Goal: Information Seeking & Learning: Learn about a topic

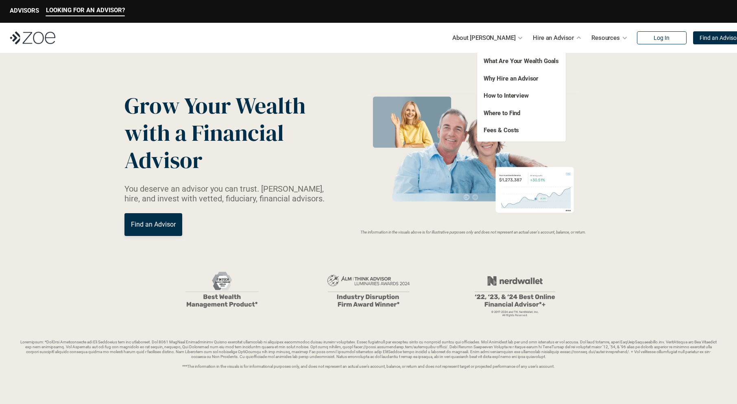
click at [502, 132] on link "Fees & Costs" at bounding box center [500, 129] width 35 height 7
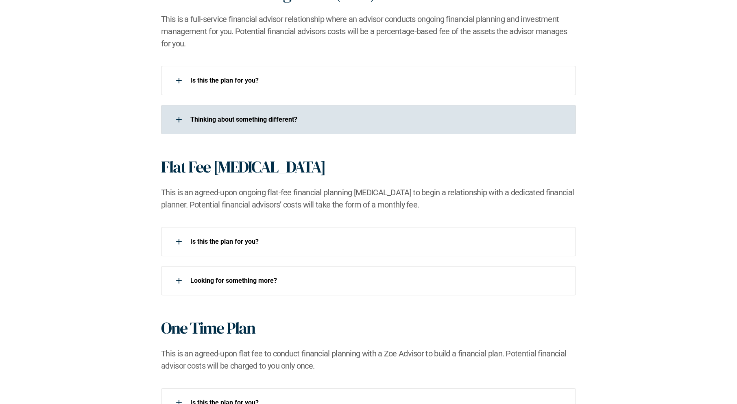
scroll to position [651, 0]
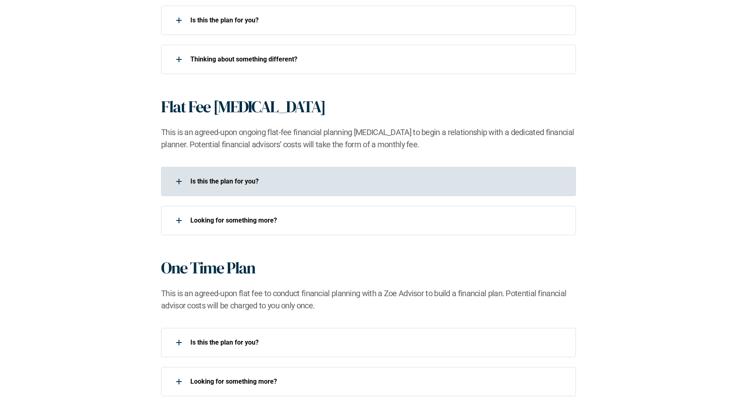
click at [227, 181] on p "Is this the plan for you?​" at bounding box center [377, 181] width 375 height 8
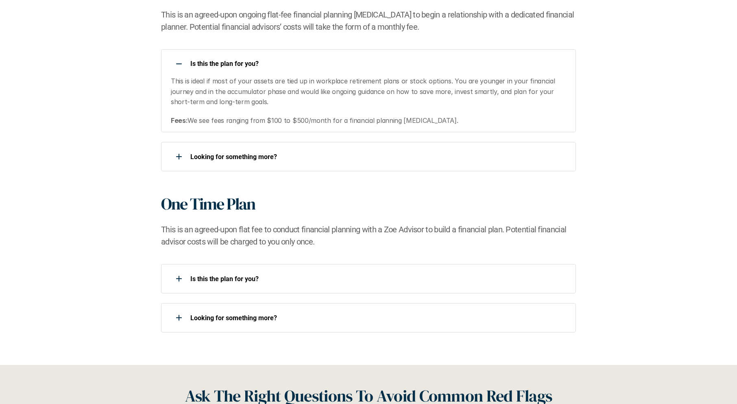
scroll to position [773, 0]
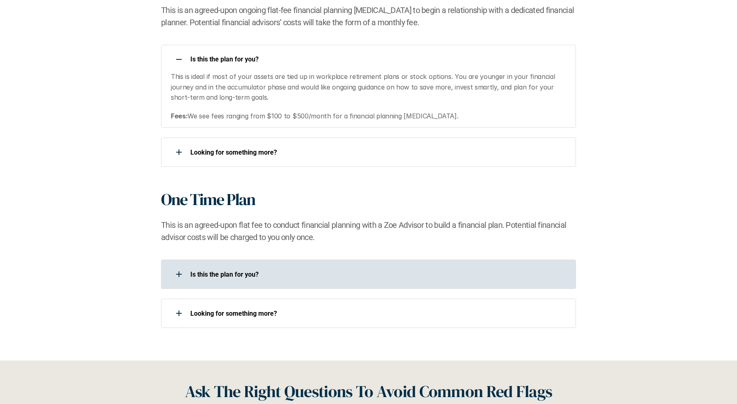
click at [219, 272] on p "Is this the plan for you?​" at bounding box center [377, 274] width 375 height 8
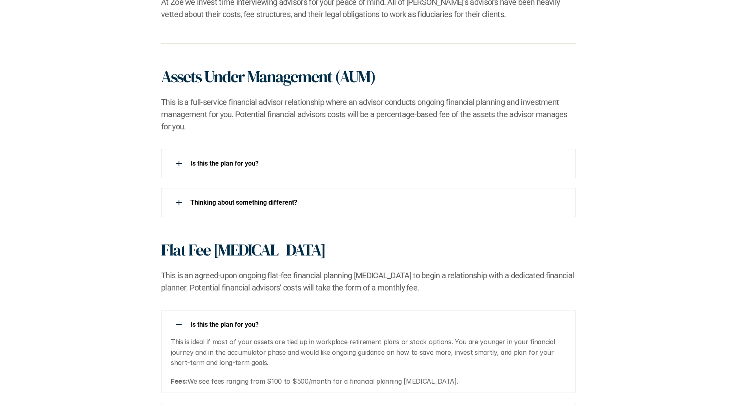
scroll to position [407, 0]
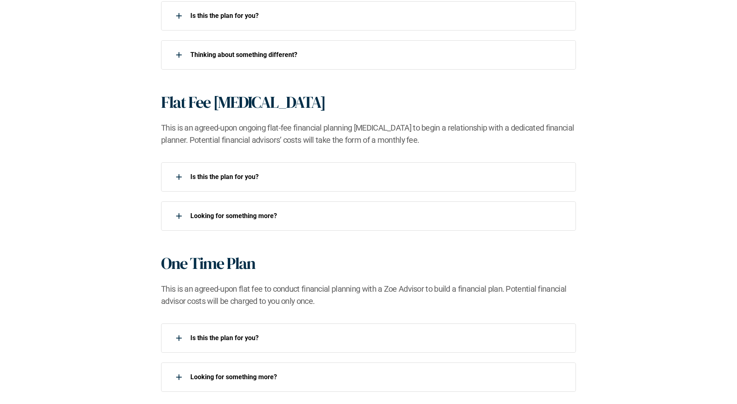
scroll to position [691, 0]
